Goal: Use online tool/utility: Utilize a website feature to perform a specific function

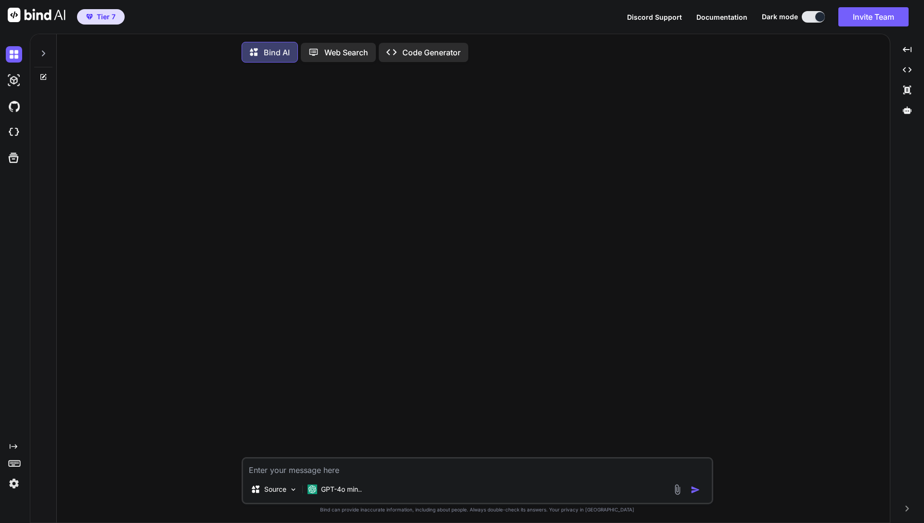
type textarea "x"
click at [51, 15] on img at bounding box center [37, 15] width 58 height 14
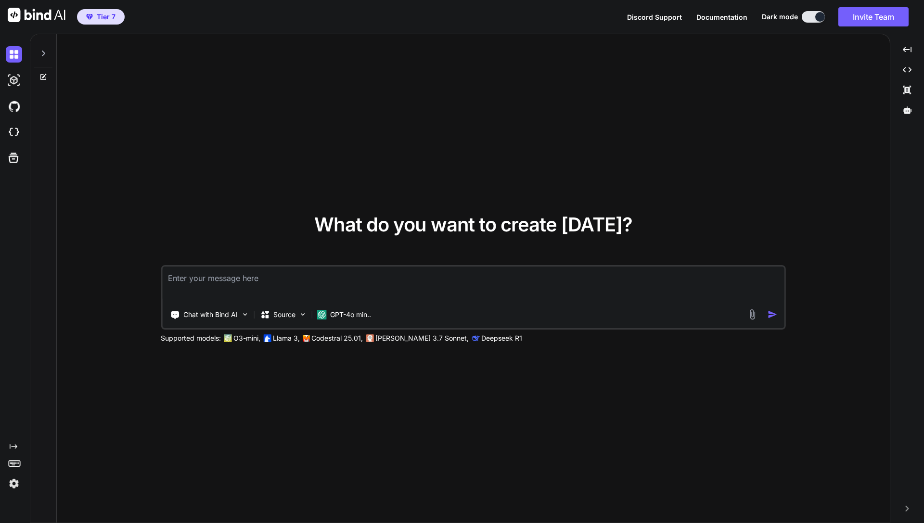
click at [14, 481] on img at bounding box center [14, 483] width 16 height 16
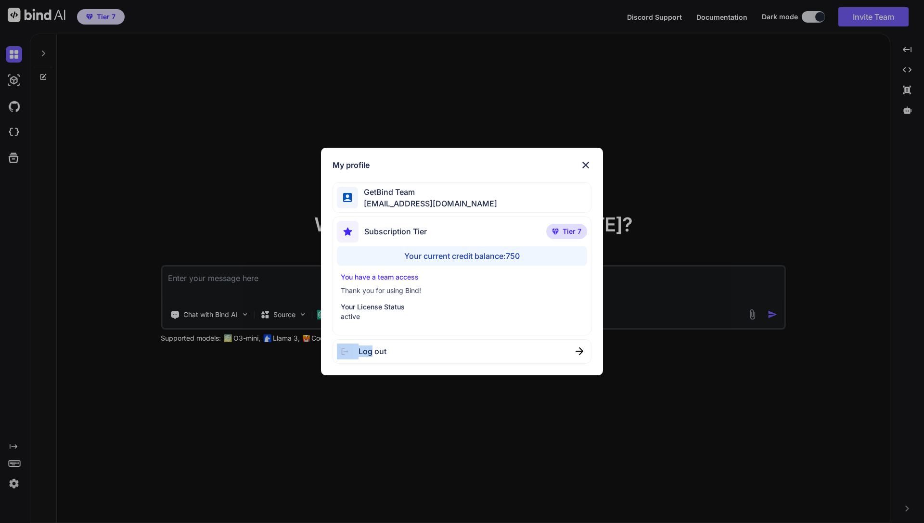
click at [14, 481] on div "My profile GetBind Team [EMAIL_ADDRESS][DOMAIN_NAME] Subscription Tier Tier 7 Y…" at bounding box center [462, 261] width 924 height 523
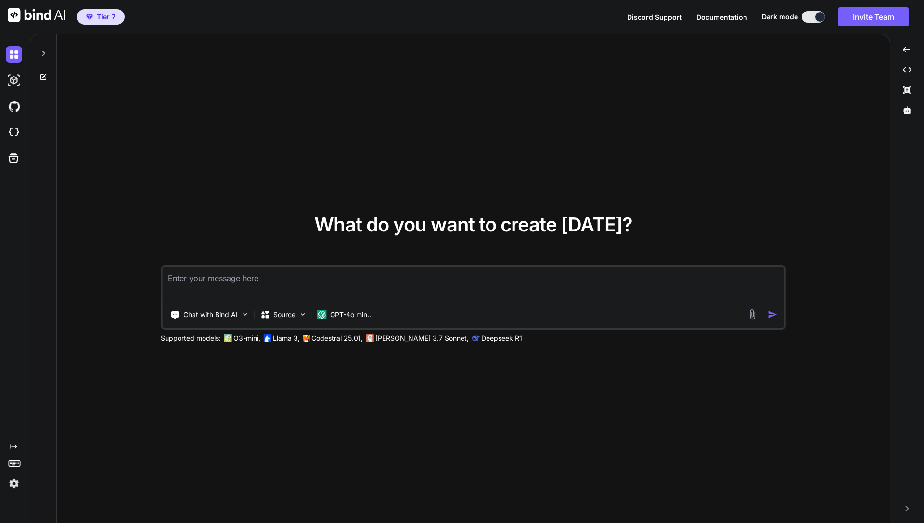
click at [14, 481] on img at bounding box center [14, 483] width 16 height 16
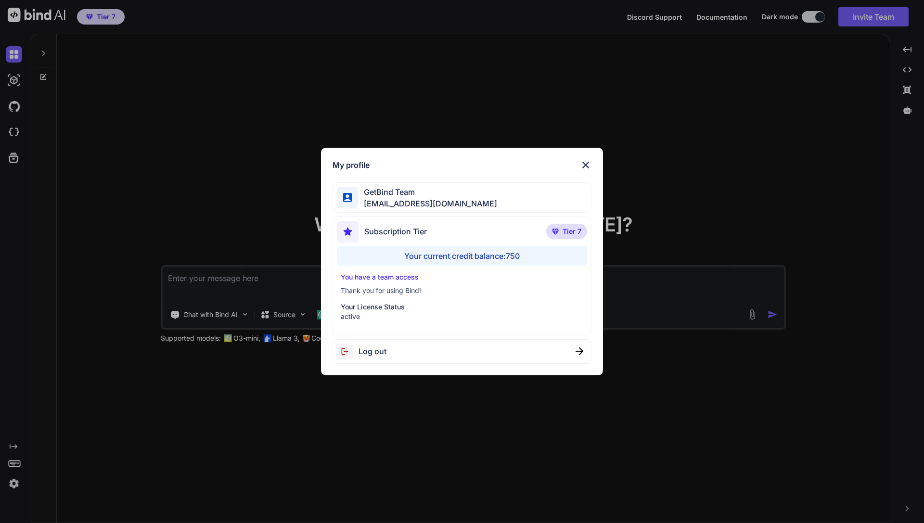
click at [179, 203] on div "My profile GetBind Team [EMAIL_ADDRESS][DOMAIN_NAME] Subscription Tier Tier 7 Y…" at bounding box center [462, 261] width 924 height 523
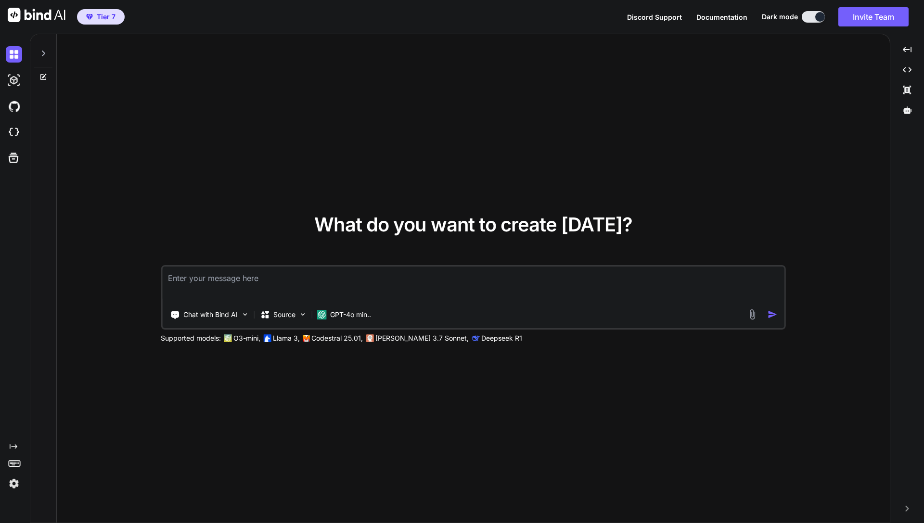
click at [12, 483] on img at bounding box center [14, 483] width 16 height 16
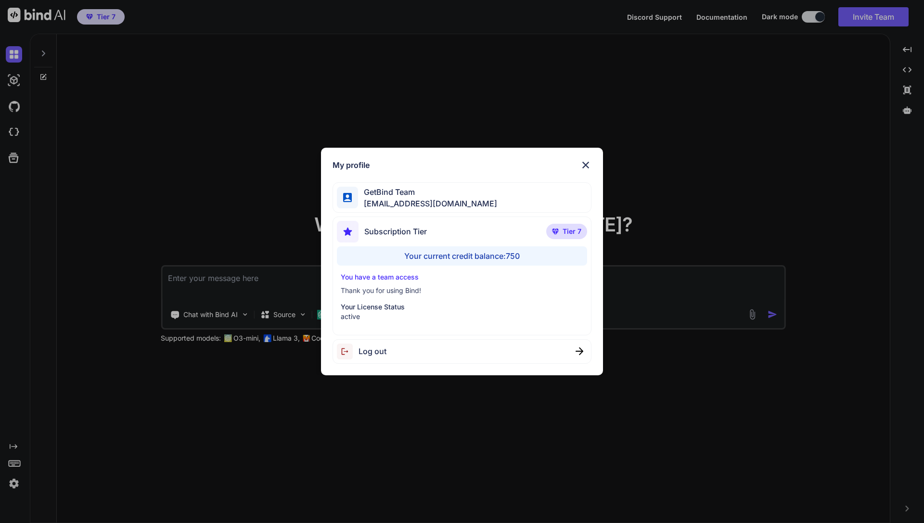
click at [150, 188] on div "My profile GetBind Team [EMAIL_ADDRESS][DOMAIN_NAME] Subscription Tier Tier 7 Y…" at bounding box center [462, 261] width 924 height 523
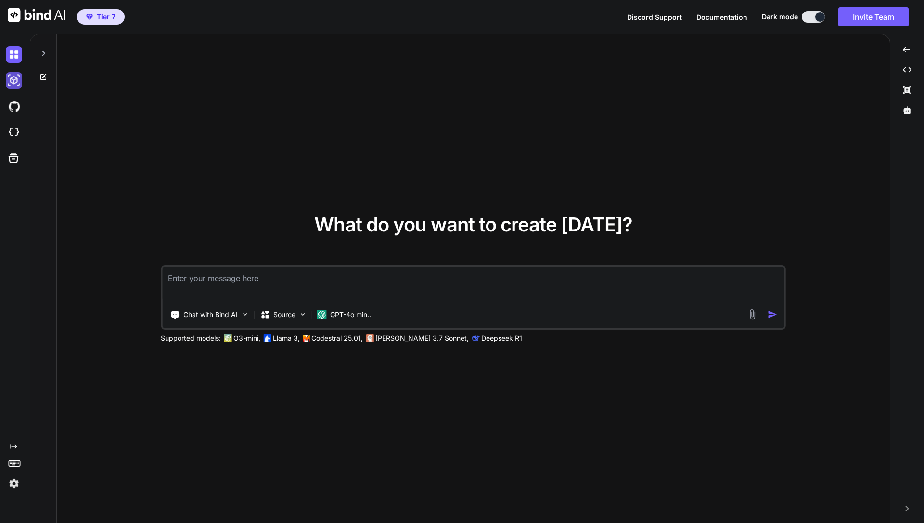
click at [9, 83] on img at bounding box center [14, 80] width 16 height 16
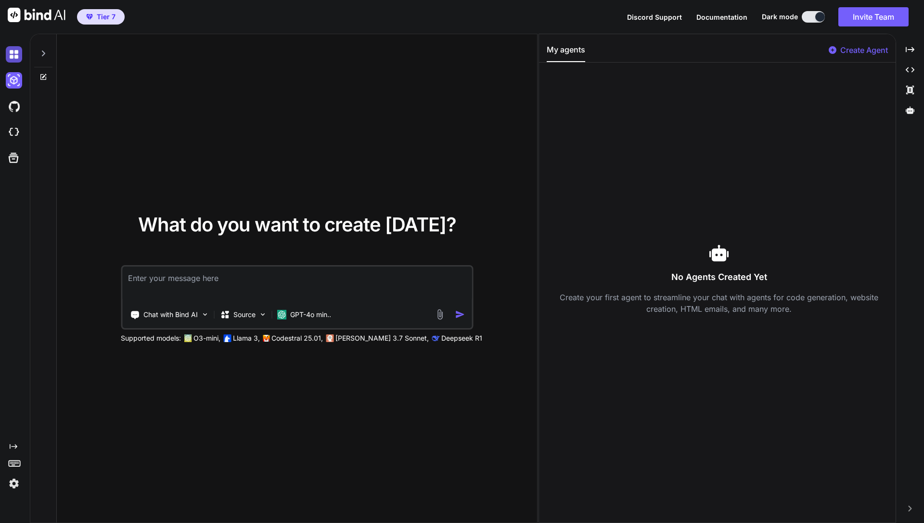
click at [8, 50] on img at bounding box center [14, 54] width 16 height 16
click at [14, 105] on img at bounding box center [14, 106] width 16 height 16
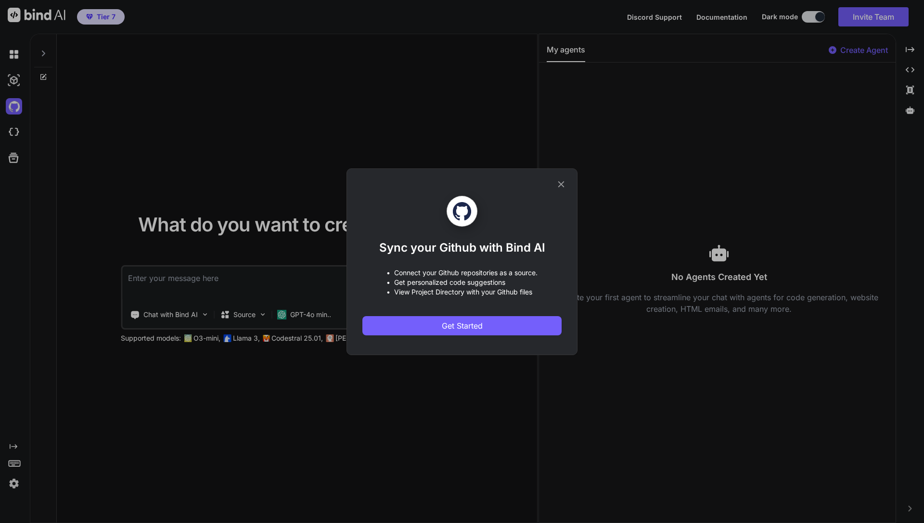
click at [565, 179] on icon at bounding box center [561, 184] width 11 height 11
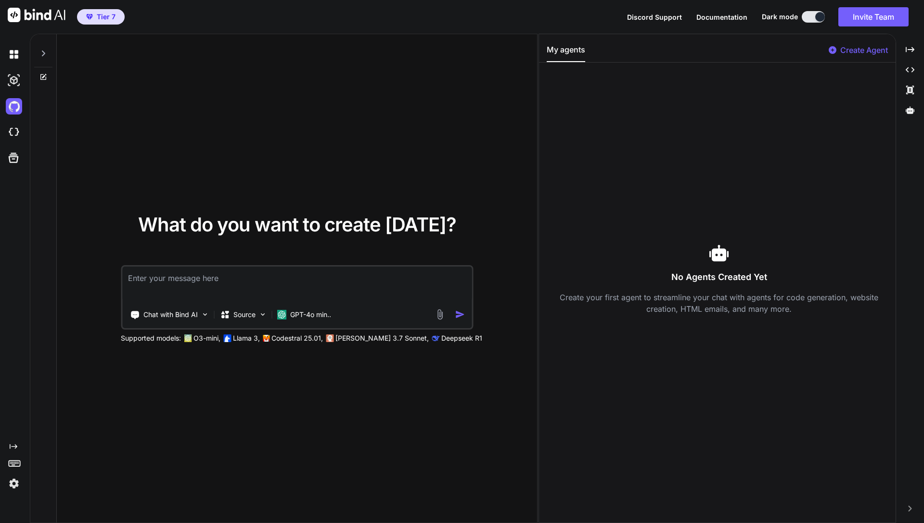
click at [375, 131] on div "What do you want to create [DATE]? Chat with Bind AI Source GPT-4o min.. Suppor…" at bounding box center [297, 278] width 480 height 489
click at [222, 299] on textarea at bounding box center [296, 284] width 349 height 36
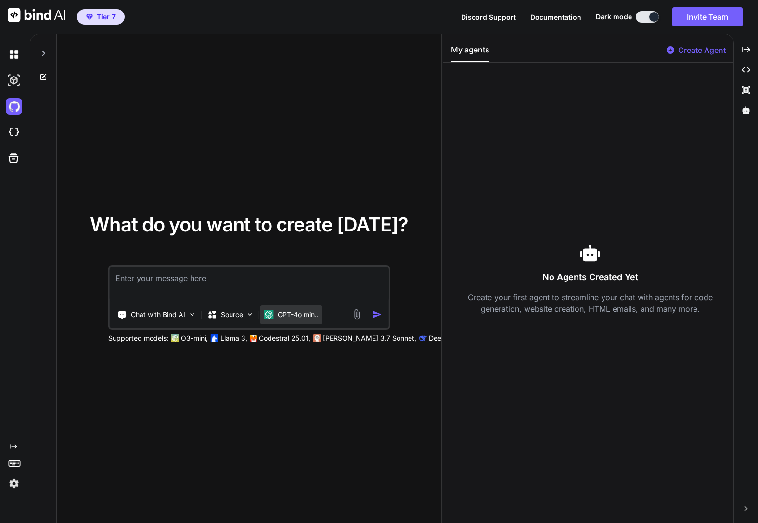
click at [277, 312] on div "GPT-4o min.." at bounding box center [291, 315] width 54 height 10
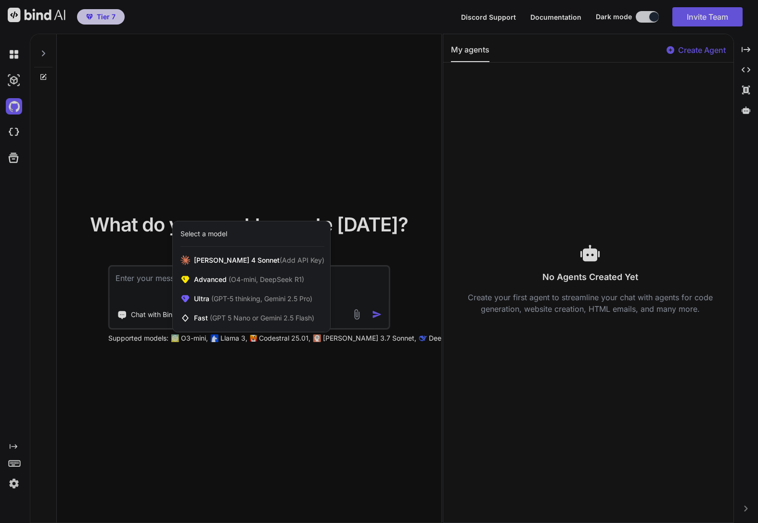
drag, startPoint x: 246, startPoint y: 148, endPoint x: 246, endPoint y: 141, distance: 7.2
click at [246, 148] on div at bounding box center [379, 261] width 758 height 523
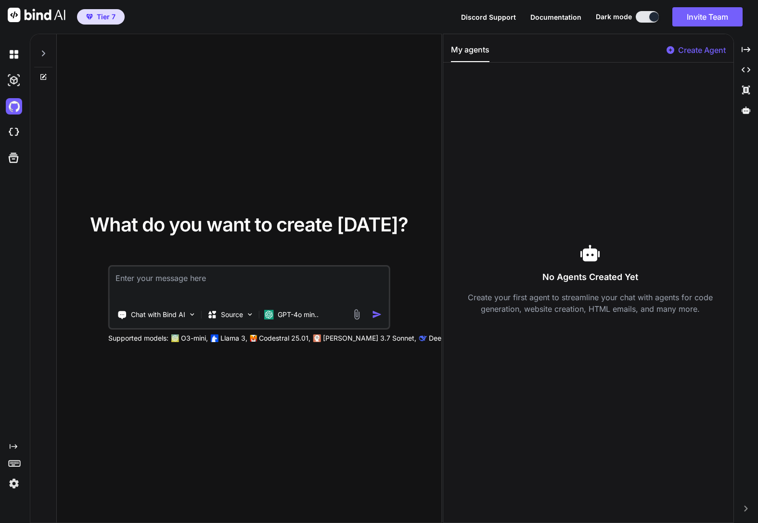
click at [273, 326] on div "Chat with Bind AI Source GPT-4o min.." at bounding box center [249, 297] width 282 height 64
click at [277, 315] on div "GPT-4o min.." at bounding box center [291, 315] width 54 height 10
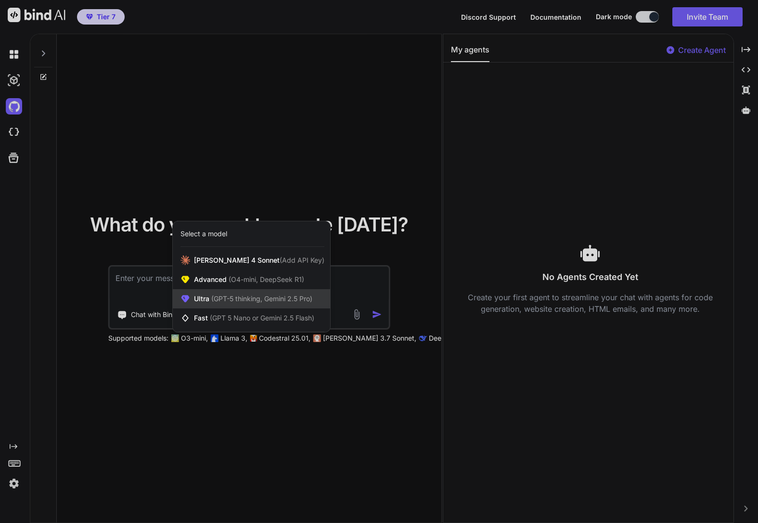
click at [221, 291] on div "Ultra (GPT-5 thinking, Gemini 2.5 Pro)" at bounding box center [251, 298] width 157 height 19
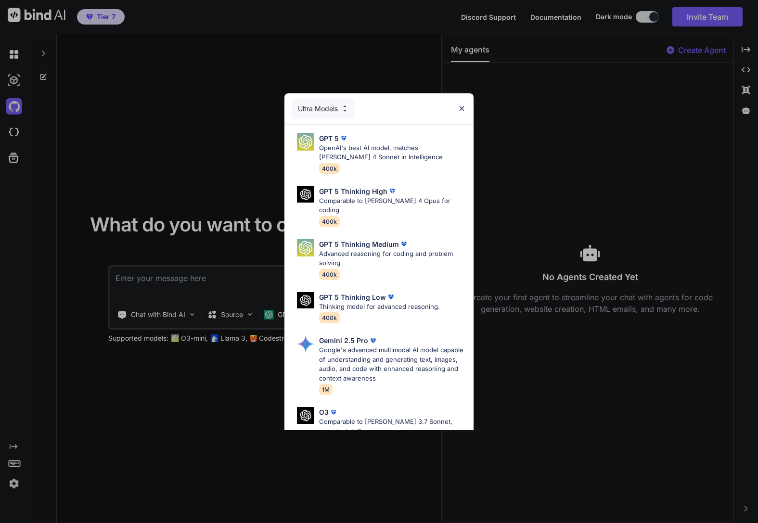
click at [341, 109] on img at bounding box center [345, 108] width 8 height 8
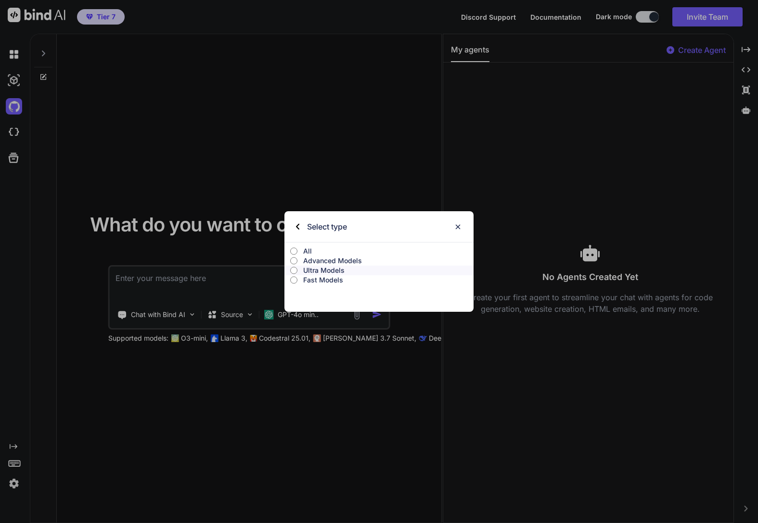
click at [310, 268] on p "Ultra Models" at bounding box center [388, 271] width 171 height 10
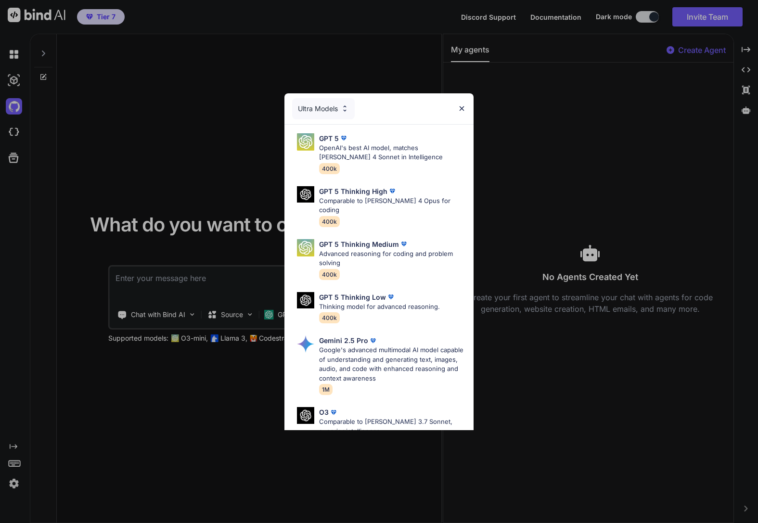
click at [331, 107] on div "Ultra Models" at bounding box center [323, 108] width 63 height 21
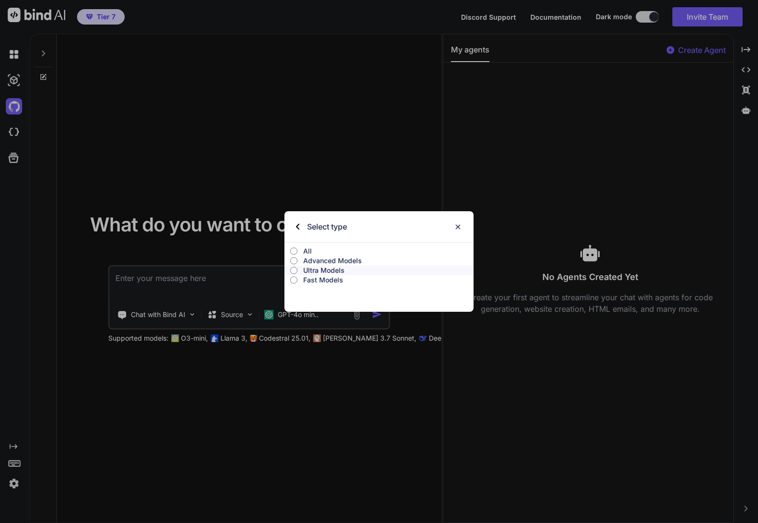
click at [322, 258] on p "Advanced Models" at bounding box center [388, 261] width 171 height 10
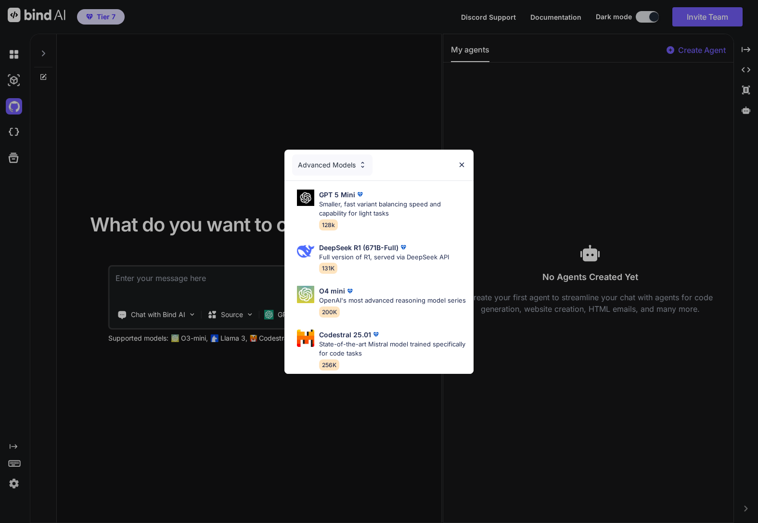
click at [355, 166] on div "Advanced Models" at bounding box center [332, 164] width 80 height 21
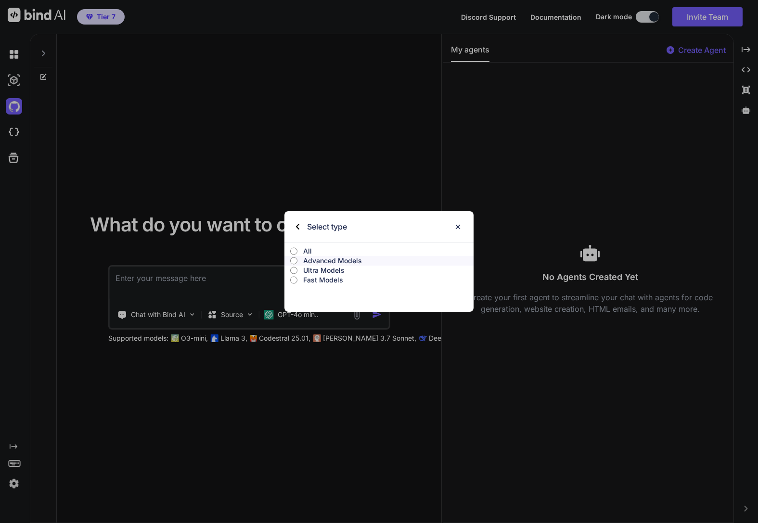
click at [330, 268] on p "Ultra Models" at bounding box center [388, 271] width 171 height 10
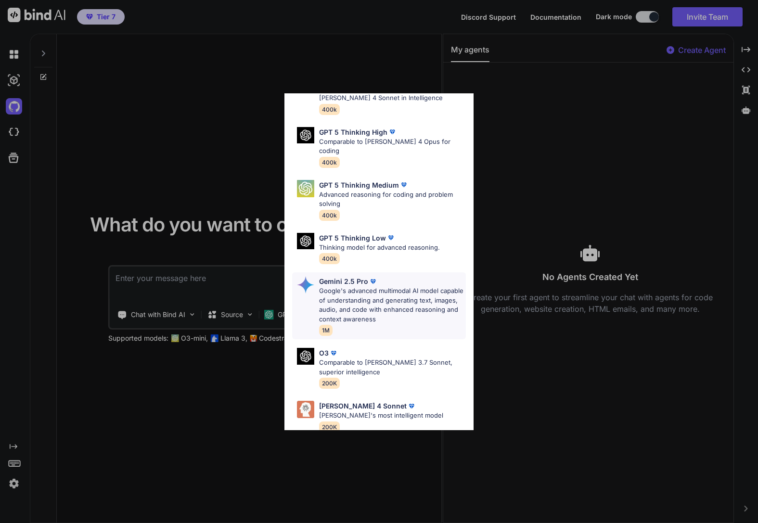
scroll to position [99, 0]
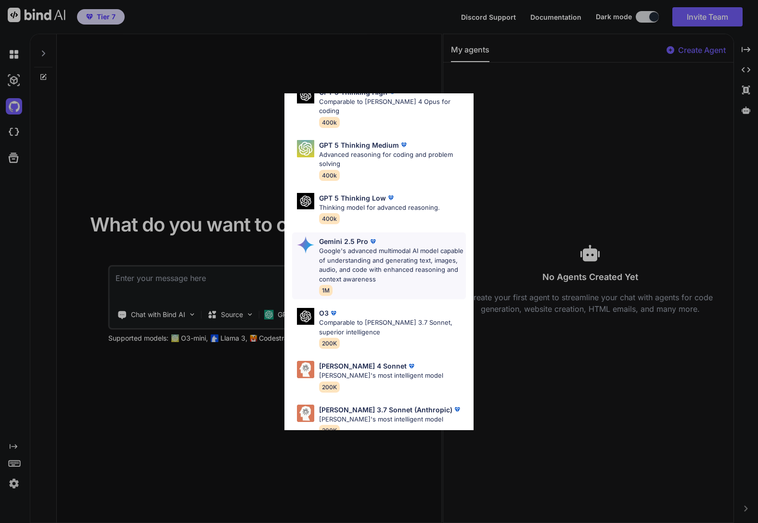
click at [349, 261] on p "Google's advanced multimodal AI model capable of understanding and generating t…" at bounding box center [392, 265] width 147 height 38
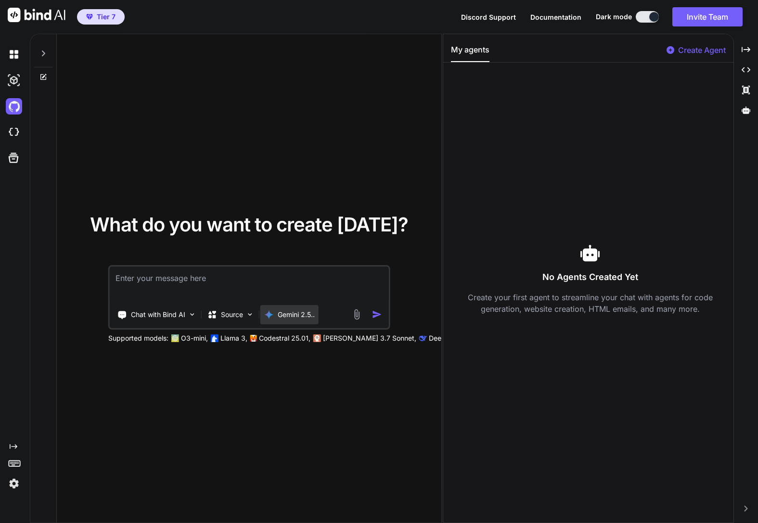
click at [283, 321] on div "Gemini 2.5.." at bounding box center [289, 314] width 58 height 19
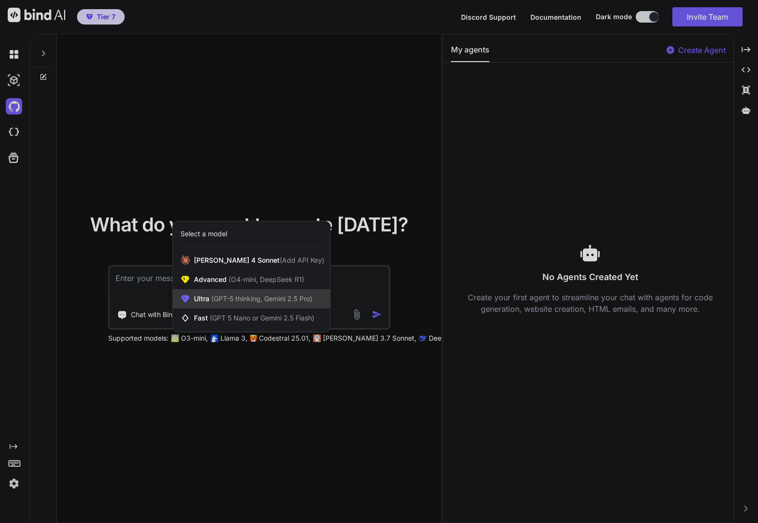
click at [253, 304] on div "Ultra (GPT-5 thinking, Gemini 2.5 Pro)" at bounding box center [251, 298] width 157 height 19
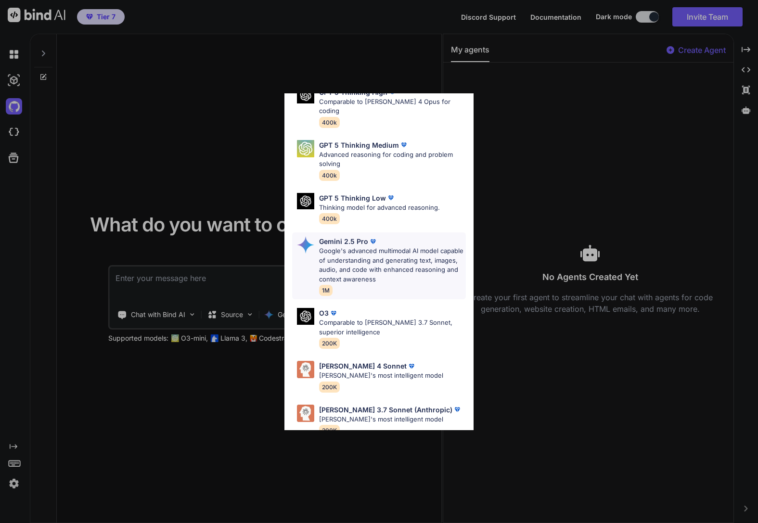
click at [345, 246] on p "Google's advanced multimodal AI model capable of understanding and generating t…" at bounding box center [392, 265] width 147 height 38
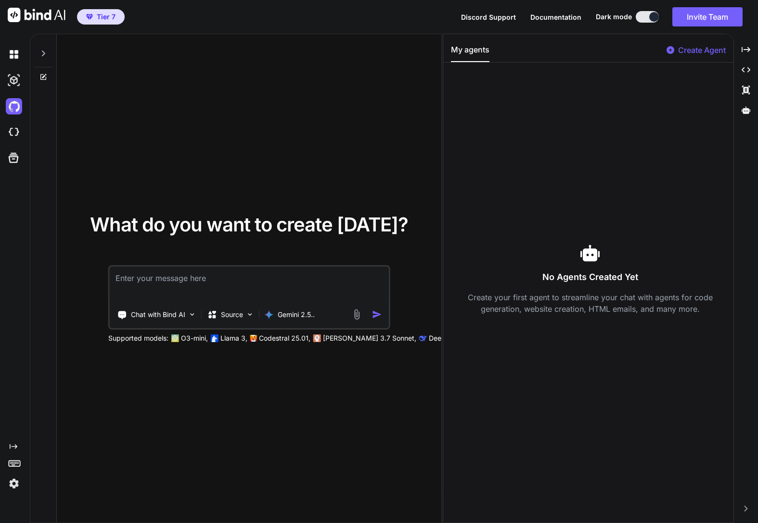
click at [324, 206] on div "What do you want to create [DATE]? Chat with Bind AI Source Gemini 2.5.. Suppor…" at bounding box center [249, 278] width 384 height 489
click at [223, 320] on div "Source" at bounding box center [230, 314] width 54 height 19
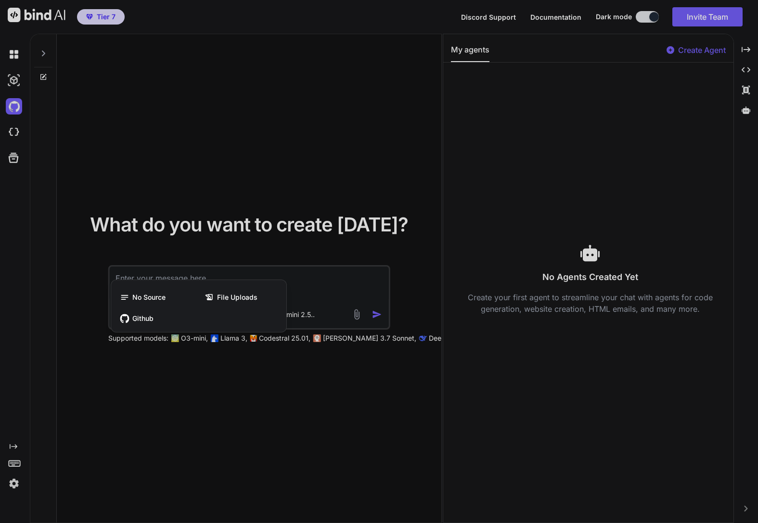
click at [276, 190] on div at bounding box center [379, 261] width 758 height 523
